Goal: Task Accomplishment & Management: Use online tool/utility

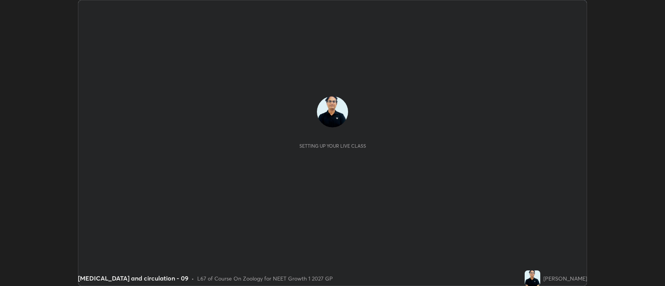
scroll to position [286, 665]
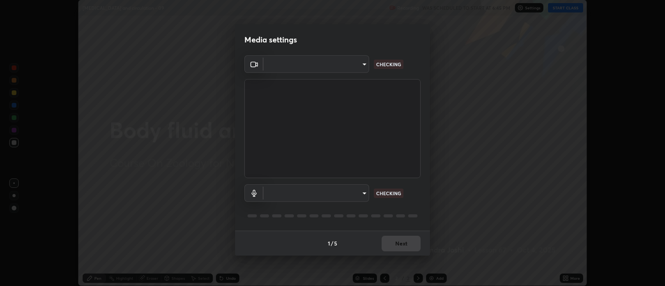
type input "2c539df44b605aa39b17bbacab34c2b800175de7e12b0f96efb5519cb0c2d180"
type input "default"
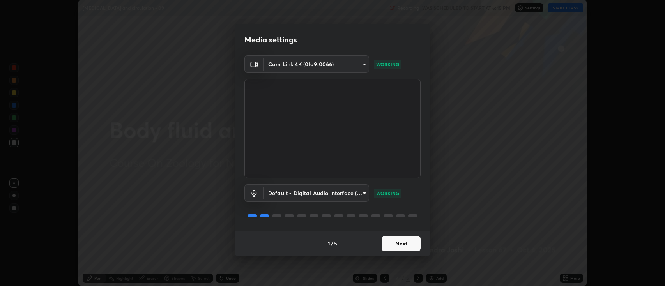
click at [406, 243] on button "Next" at bounding box center [400, 244] width 39 height 16
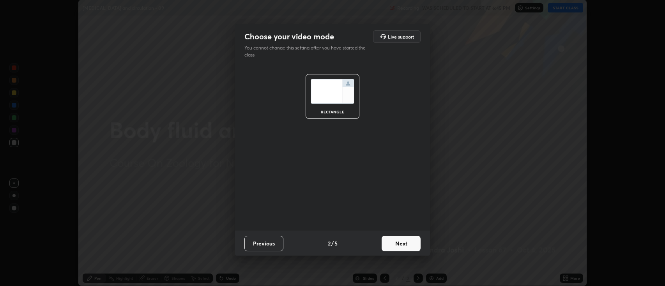
click at [409, 245] on button "Next" at bounding box center [400, 244] width 39 height 16
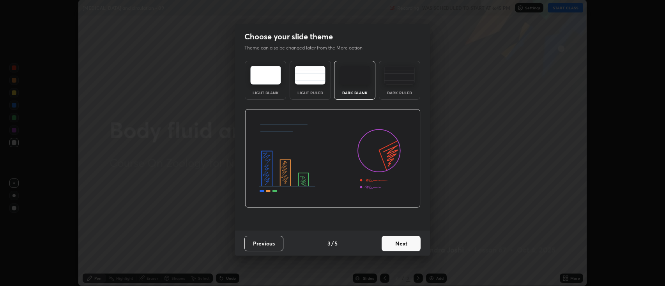
click at [410, 247] on button "Next" at bounding box center [400, 244] width 39 height 16
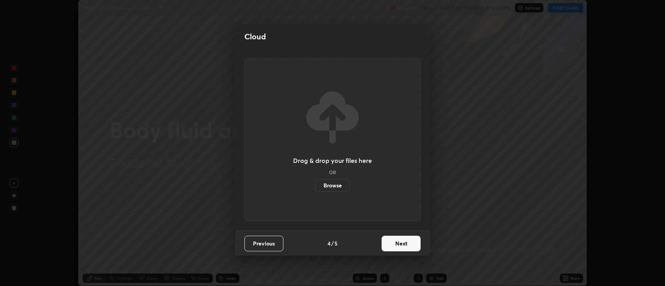
click at [409, 246] on button "Next" at bounding box center [400, 244] width 39 height 16
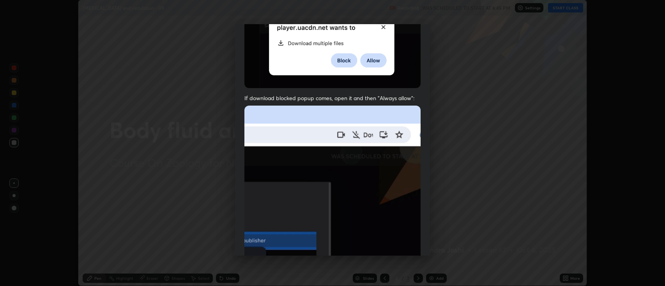
scroll to position [133, 0]
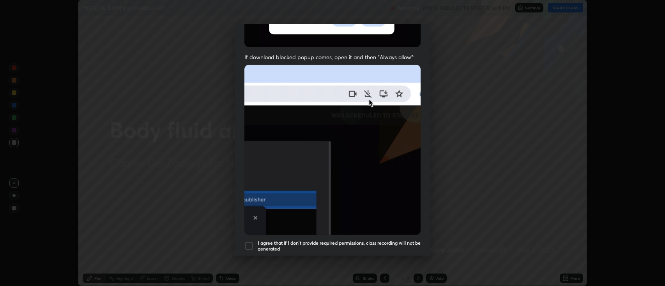
click at [250, 243] on div at bounding box center [248, 245] width 9 height 9
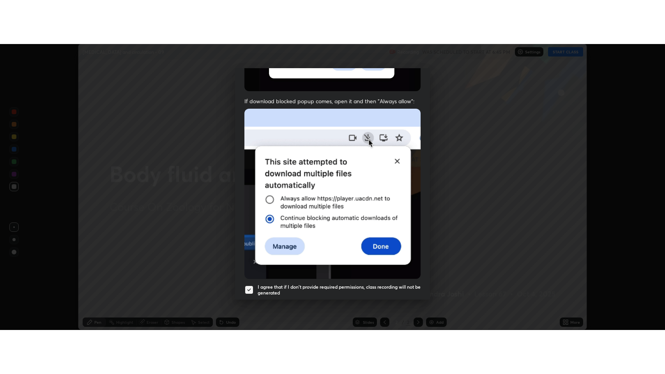
scroll to position [158, 0]
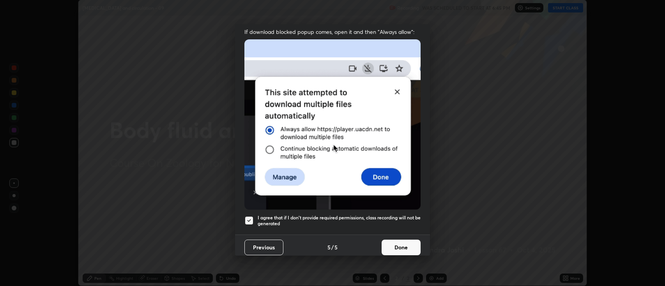
click at [399, 245] on button "Done" at bounding box center [400, 248] width 39 height 16
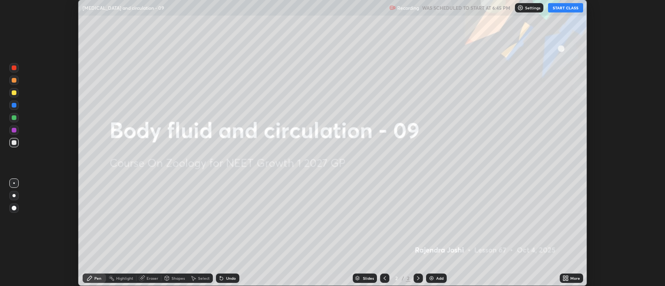
click at [566, 10] on button "START CLASS" at bounding box center [565, 7] width 35 height 9
click at [566, 280] on icon at bounding box center [567, 280] width 2 height 2
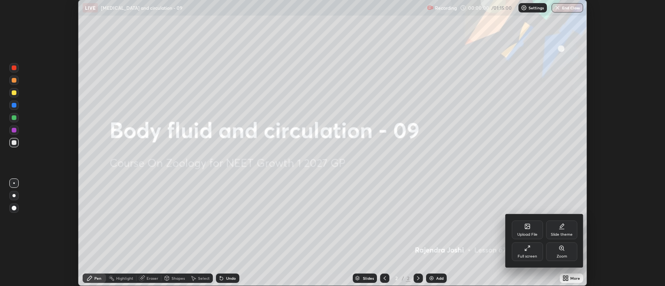
click at [532, 254] on div "Full screen" at bounding box center [526, 256] width 19 height 4
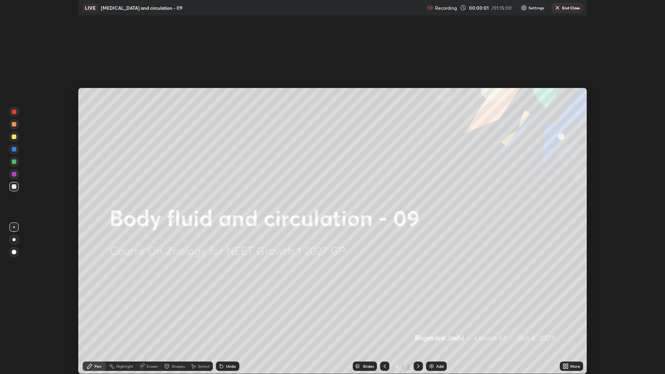
scroll to position [374, 665]
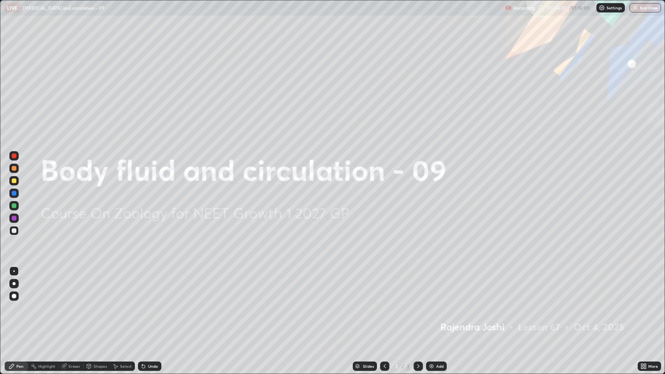
click at [437, 286] on div "Add" at bounding box center [439, 366] width 7 height 4
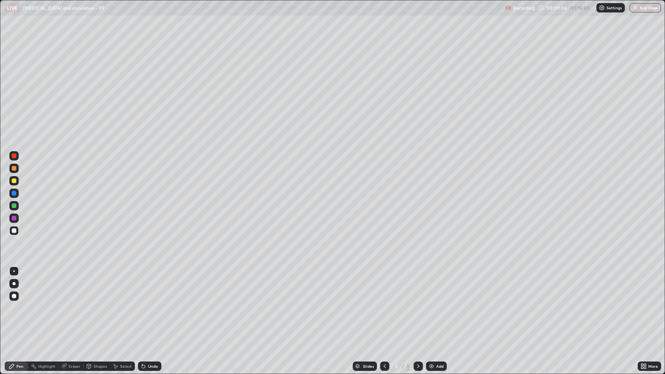
click at [77, 286] on div "Eraser" at bounding box center [75, 366] width 12 height 4
click at [19, 286] on div "Pen" at bounding box center [19, 366] width 7 height 4
click at [153, 286] on div "Undo" at bounding box center [153, 366] width 10 height 4
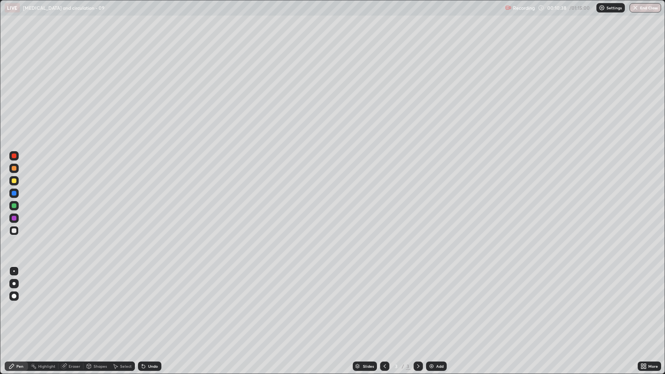
click at [14, 196] on div at bounding box center [13, 193] width 9 height 9
click at [14, 182] on div at bounding box center [14, 180] width 5 height 5
click at [14, 156] on div at bounding box center [14, 155] width 5 height 5
click at [433, 286] on img at bounding box center [431, 366] width 6 height 6
click at [14, 229] on div at bounding box center [14, 230] width 5 height 5
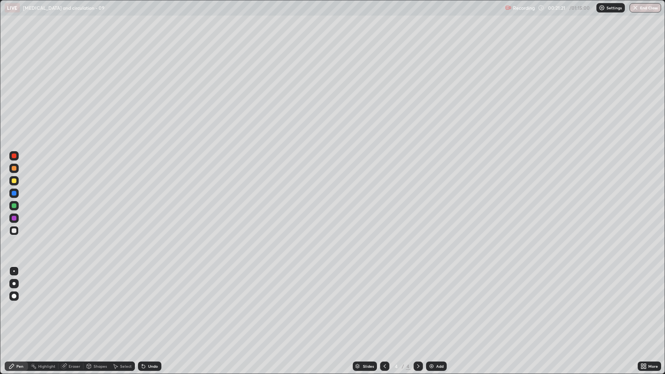
click at [150, 286] on div "Undo" at bounding box center [153, 366] width 10 height 4
click at [148, 286] on div "Undo" at bounding box center [153, 366] width 10 height 4
click at [150, 286] on div "Undo" at bounding box center [153, 366] width 10 height 4
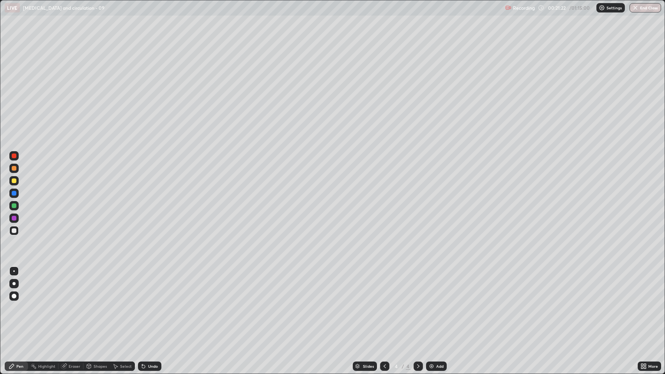
click at [150, 286] on div "Undo" at bounding box center [153, 366] width 10 height 4
click at [14, 180] on div at bounding box center [14, 180] width 5 height 5
click at [64, 286] on icon at bounding box center [63, 366] width 5 height 5
click at [17, 286] on div "Pen" at bounding box center [19, 366] width 7 height 4
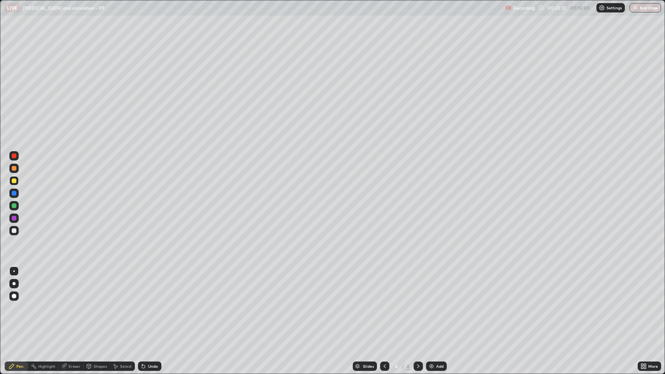
click at [15, 232] on div at bounding box center [14, 230] width 5 height 5
click at [151, 286] on div "Undo" at bounding box center [153, 366] width 10 height 4
click at [152, 286] on div "Undo" at bounding box center [153, 366] width 10 height 4
click at [151, 286] on div "Undo" at bounding box center [149, 365] width 23 height 9
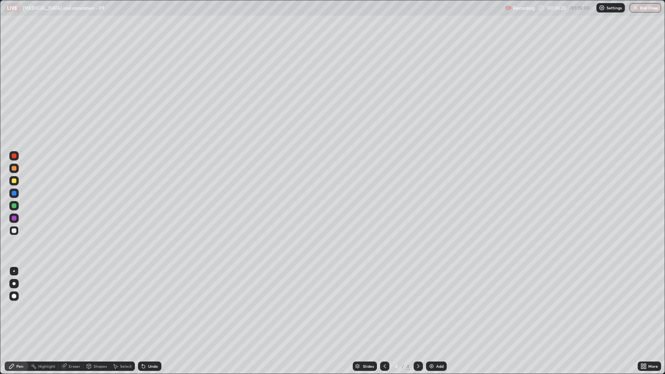
click at [151, 286] on div "Undo" at bounding box center [149, 365] width 23 height 9
click at [16, 152] on div at bounding box center [13, 155] width 9 height 9
click at [14, 206] on div at bounding box center [14, 205] width 5 height 5
click at [14, 231] on div at bounding box center [14, 230] width 5 height 5
click at [69, 286] on div "Eraser" at bounding box center [75, 366] width 12 height 4
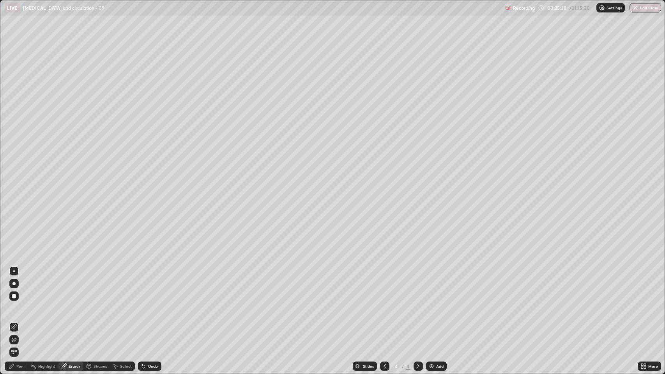
click at [19, 286] on div "Pen" at bounding box center [19, 366] width 7 height 4
click at [14, 195] on div at bounding box center [14, 193] width 5 height 5
click at [156, 286] on div "Undo" at bounding box center [153, 366] width 10 height 4
click at [384, 286] on icon at bounding box center [384, 366] width 6 height 6
click at [418, 286] on div at bounding box center [417, 365] width 9 height 9
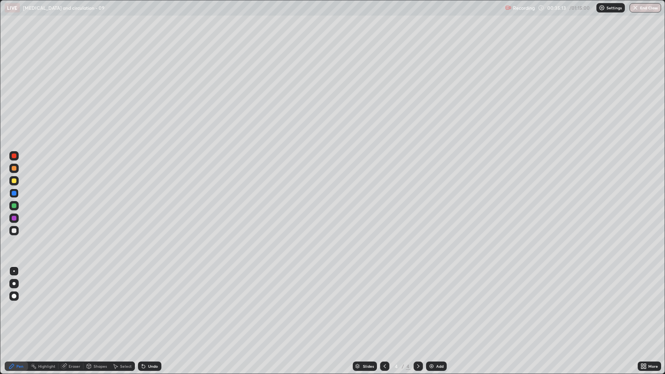
click at [439, 286] on div "Add" at bounding box center [439, 366] width 7 height 4
click at [151, 286] on div "Undo" at bounding box center [149, 365] width 23 height 9
click at [147, 286] on div "Undo" at bounding box center [149, 365] width 23 height 9
click at [145, 286] on icon at bounding box center [143, 366] width 6 height 6
click at [146, 286] on div "Undo" at bounding box center [149, 365] width 23 height 9
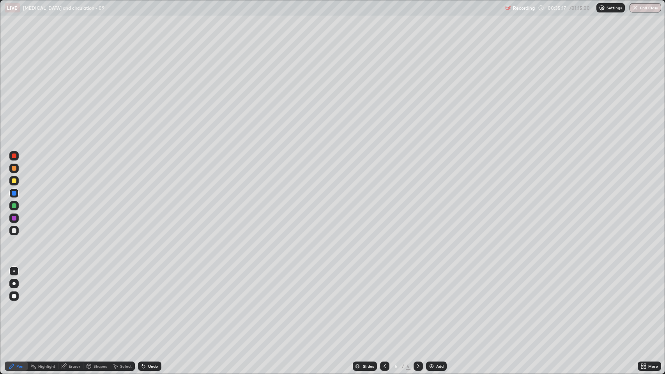
click at [147, 286] on div "Undo" at bounding box center [149, 365] width 23 height 9
click at [15, 283] on div at bounding box center [13, 283] width 3 height 3
click at [13, 231] on div at bounding box center [14, 230] width 5 height 5
click at [14, 156] on div at bounding box center [14, 155] width 5 height 5
click at [14, 271] on div at bounding box center [14, 271] width 2 height 2
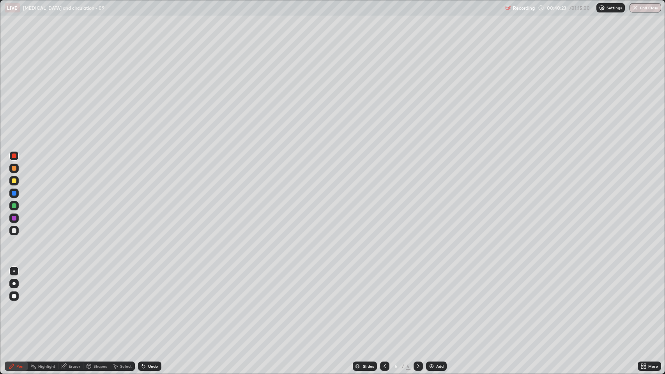
click at [14, 181] on div at bounding box center [14, 180] width 5 height 5
click at [435, 286] on div "Add" at bounding box center [436, 365] width 21 height 9
click at [14, 232] on div at bounding box center [14, 230] width 5 height 5
click at [15, 155] on div at bounding box center [14, 155] width 5 height 5
click at [15, 229] on div at bounding box center [14, 230] width 5 height 5
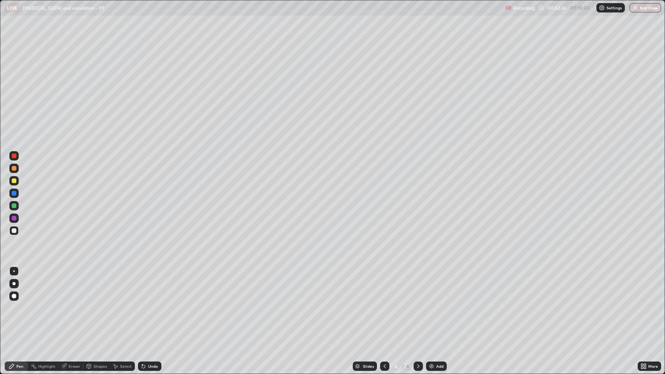
click at [14, 204] on div at bounding box center [14, 205] width 5 height 5
click at [12, 180] on div at bounding box center [14, 180] width 5 height 5
click at [149, 286] on div "Undo" at bounding box center [153, 366] width 10 height 4
click at [142, 286] on icon at bounding box center [142, 364] width 1 height 1
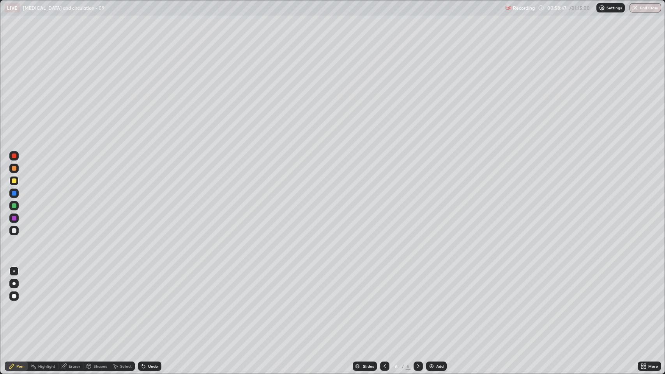
click at [440, 286] on div "Add" at bounding box center [439, 366] width 7 height 4
click at [17, 229] on div at bounding box center [13, 230] width 9 height 9
click at [14, 284] on div at bounding box center [13, 283] width 3 height 3
click at [18, 270] on div at bounding box center [13, 270] width 9 height 9
click at [153, 286] on div "Undo" at bounding box center [153, 366] width 10 height 4
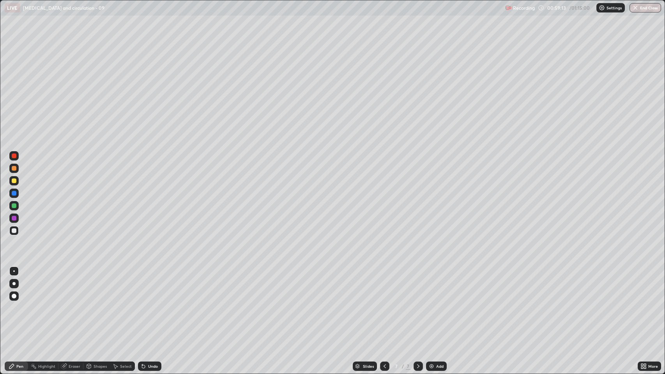
click at [151, 286] on div "Undo" at bounding box center [153, 366] width 10 height 4
click at [14, 230] on div at bounding box center [14, 230] width 5 height 5
click at [437, 286] on div "Add" at bounding box center [439, 366] width 7 height 4
click at [17, 156] on div at bounding box center [13, 155] width 9 height 9
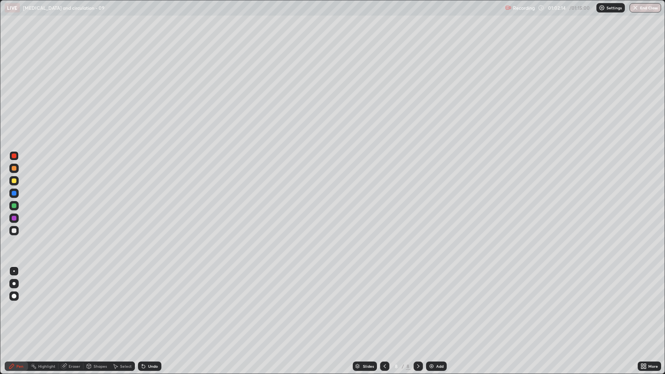
click at [16, 179] on div at bounding box center [14, 180] width 5 height 5
click at [16, 169] on div at bounding box center [14, 168] width 5 height 5
click at [439, 286] on div "Add" at bounding box center [439, 366] width 7 height 4
click at [382, 286] on icon at bounding box center [384, 366] width 6 height 6
click at [383, 286] on icon at bounding box center [384, 366] width 6 height 6
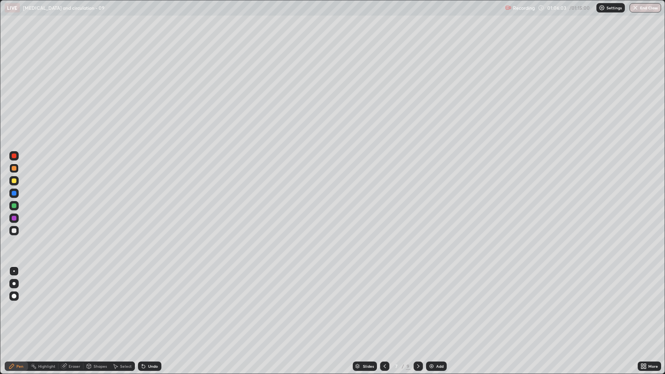
click at [15, 228] on div at bounding box center [13, 230] width 9 height 9
click at [16, 168] on div at bounding box center [14, 168] width 5 height 5
click at [12, 229] on div at bounding box center [14, 230] width 5 height 5
click at [76, 286] on div "Eraser" at bounding box center [75, 366] width 12 height 4
click at [14, 286] on div at bounding box center [14, 296] width 5 height 5
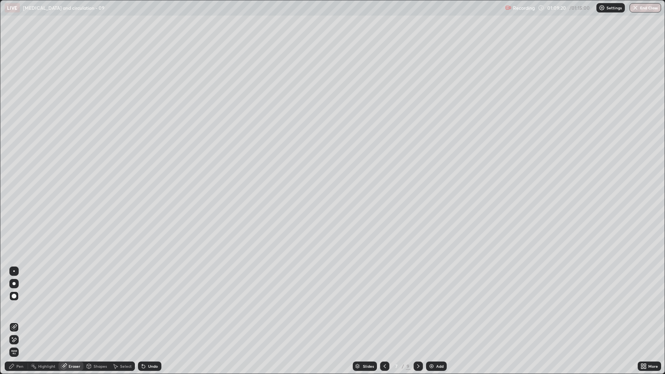
click at [19, 286] on div "Pen" at bounding box center [19, 366] width 7 height 4
click at [150, 286] on div "Undo" at bounding box center [153, 366] width 10 height 4
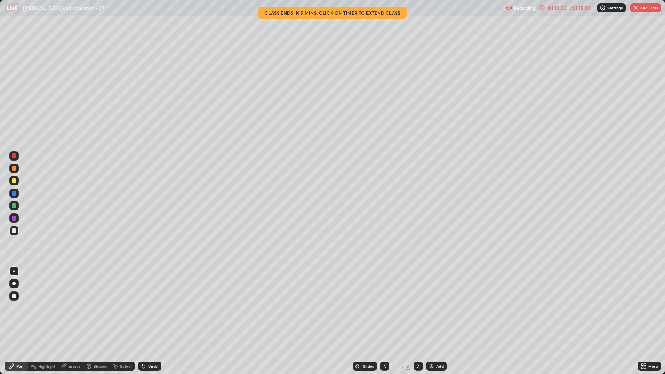
click at [152, 286] on div "Undo" at bounding box center [153, 366] width 10 height 4
click at [15, 218] on div at bounding box center [14, 218] width 5 height 5
click at [619, 286] on div "Slides 7 / 9 Add" at bounding box center [399, 366] width 476 height 16
click at [539, 8] on icon at bounding box center [541, 8] width 6 height 6
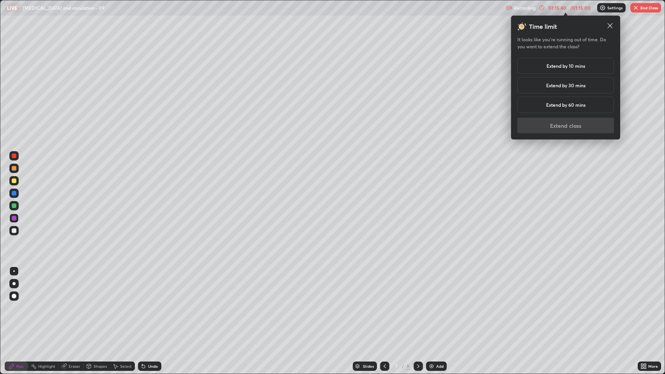
click at [591, 67] on div "Extend by 10 mins" at bounding box center [565, 66] width 97 height 16
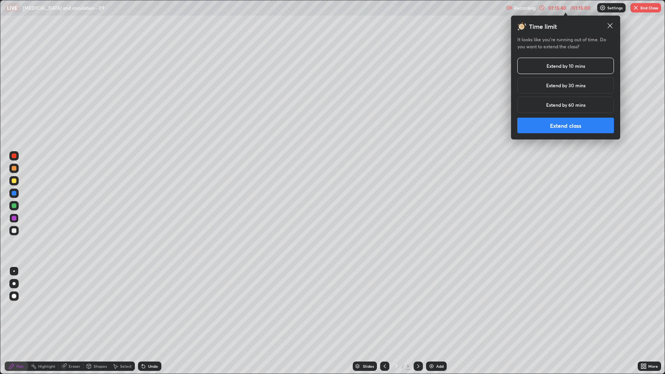
click at [586, 124] on button "Extend class" at bounding box center [565, 126] width 97 height 16
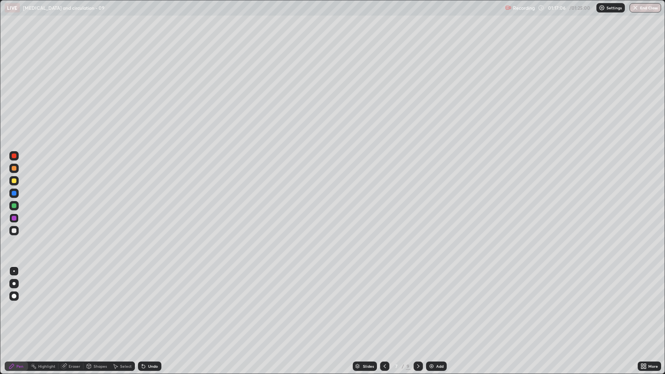
click at [643, 7] on button "End Class" at bounding box center [645, 7] width 32 height 9
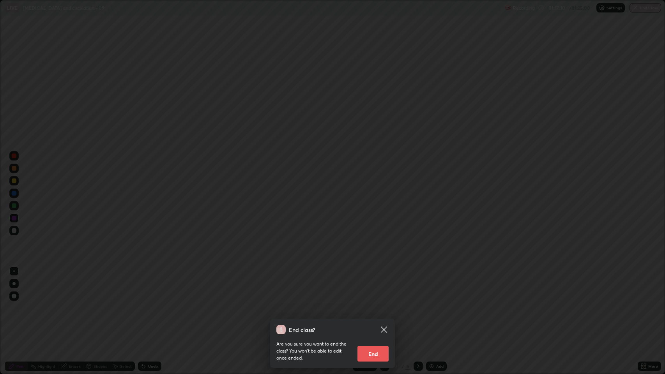
click at [376, 286] on button "End" at bounding box center [372, 354] width 31 height 16
